Goal: Register for event/course

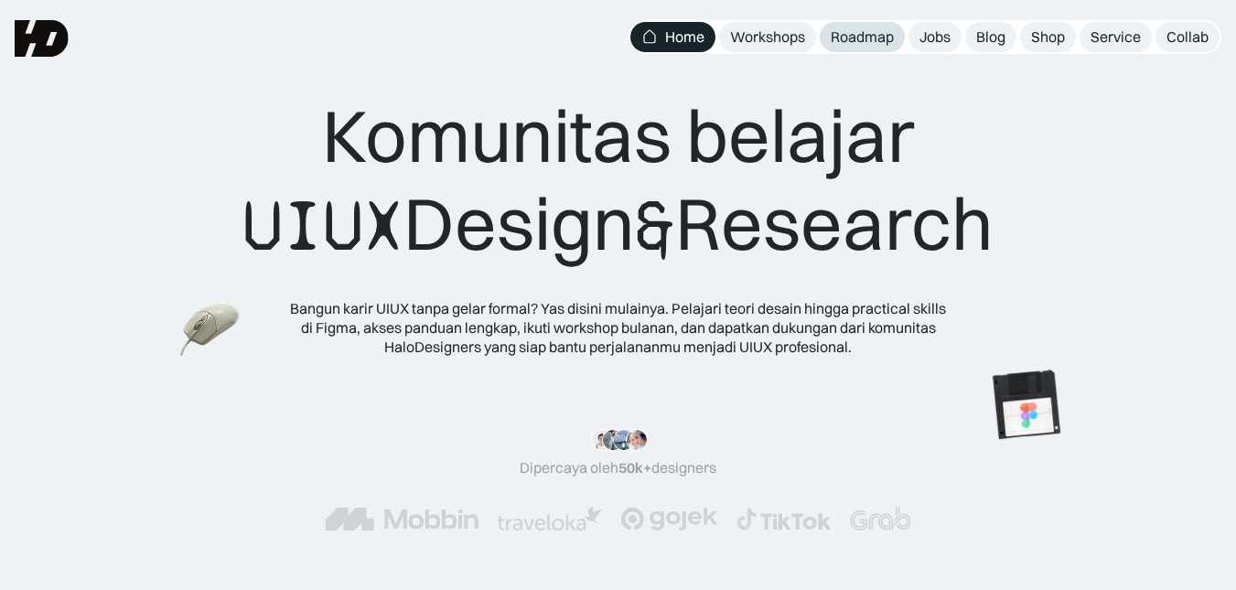
click at [856, 37] on div "Roadmap" at bounding box center [862, 36] width 63 height 19
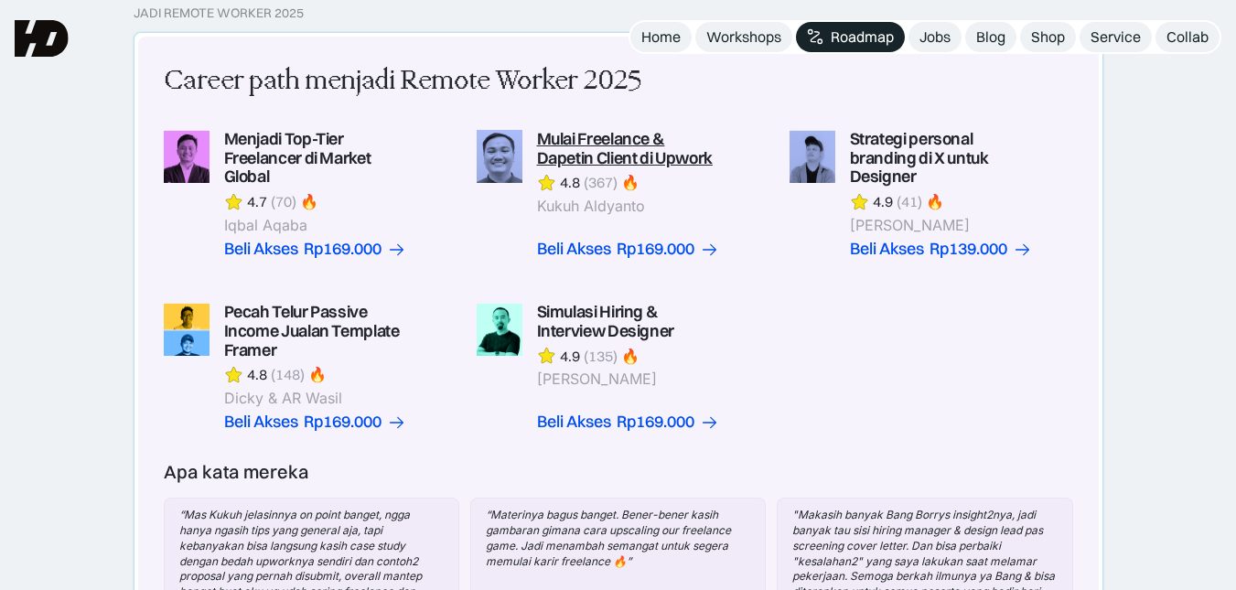
scroll to position [483, 0]
click at [649, 241] on div "Rp169.000" at bounding box center [656, 250] width 78 height 19
click at [579, 133] on link at bounding box center [619, 195] width 284 height 129
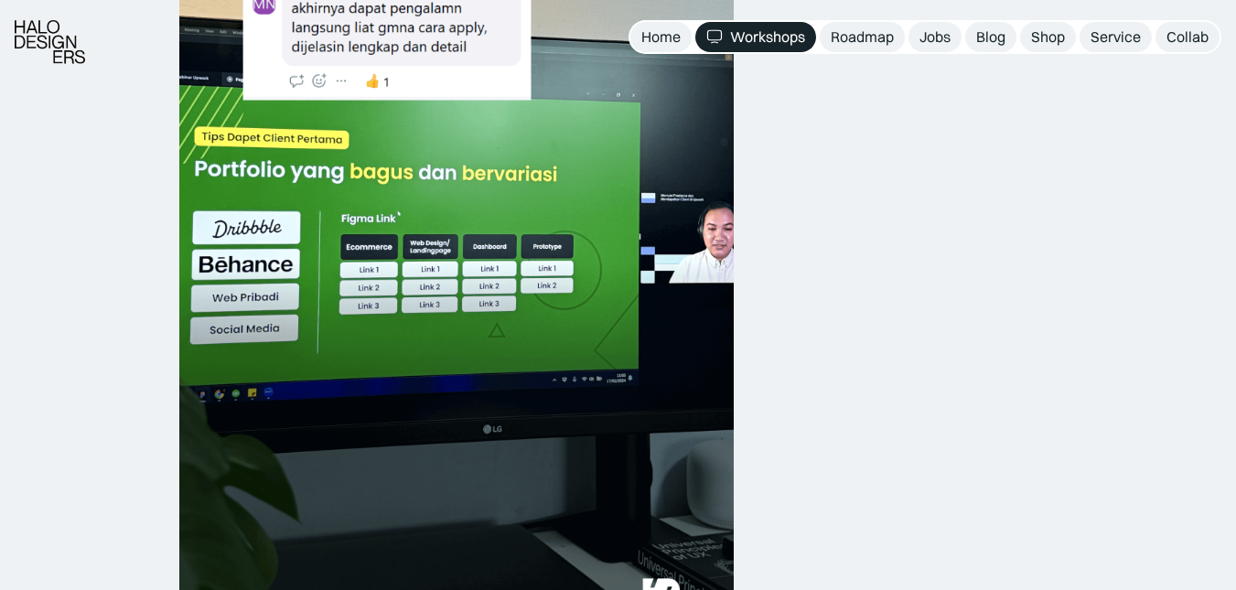
scroll to position [2295, 0]
